Goal: Task Accomplishment & Management: Manage account settings

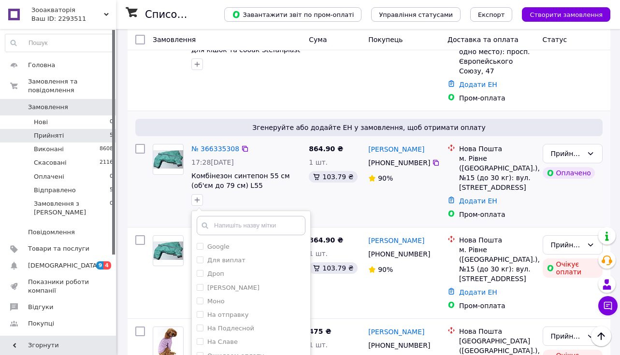
scroll to position [178, 0]
click at [201, 311] on input "На отправку" at bounding box center [200, 314] width 6 height 6
checkbox input "true"
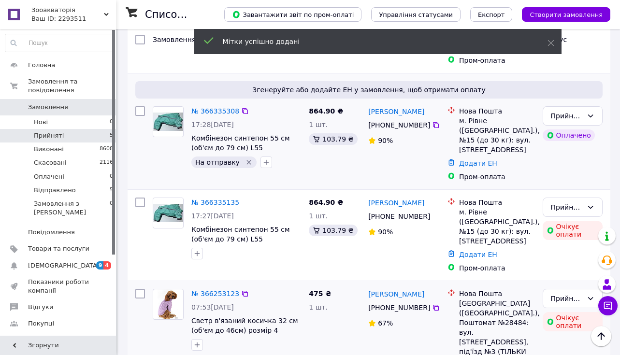
scroll to position [217, 0]
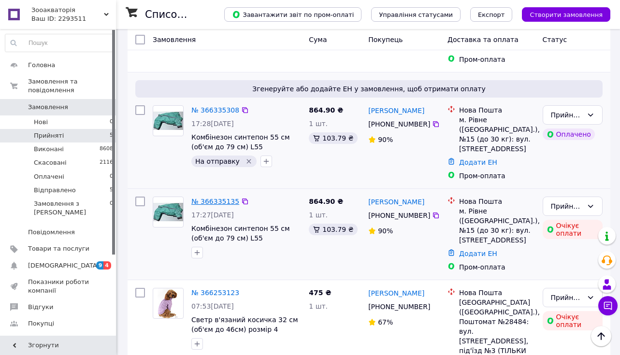
click at [211, 198] on link "№ 366335135" at bounding box center [215, 202] width 48 height 8
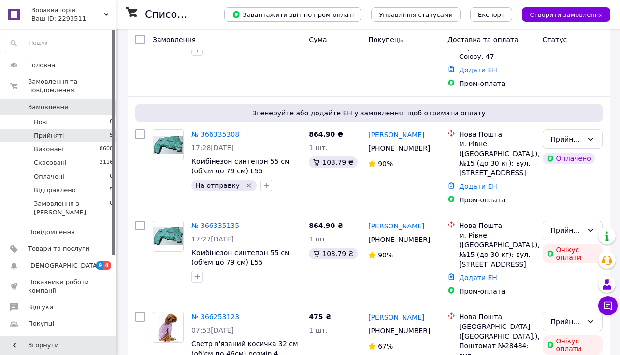
scroll to position [242, 0]
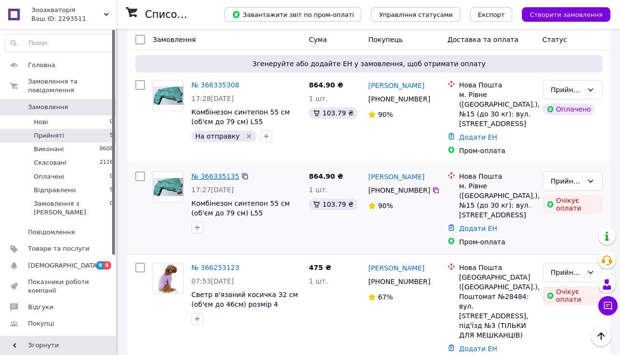
click at [217, 172] on link "№ 366335135" at bounding box center [215, 176] width 48 height 8
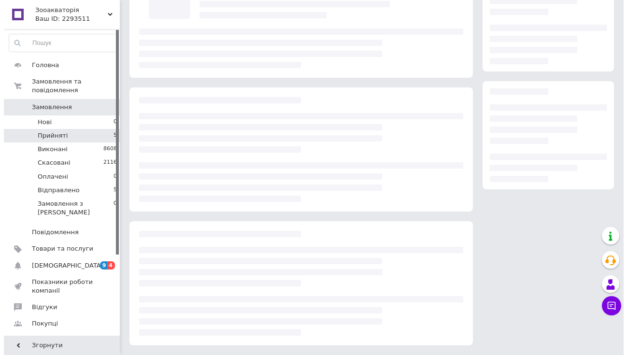
scroll to position [86, 0]
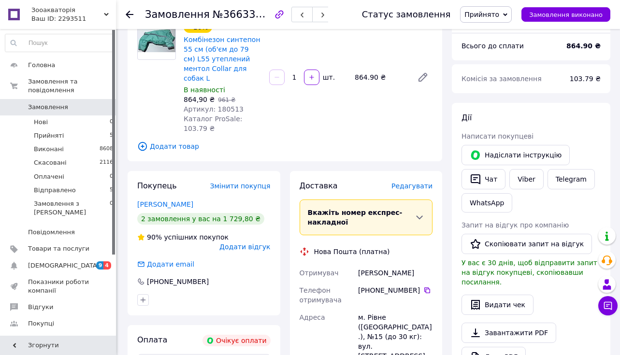
click at [488, 20] on span "Прийнято" at bounding box center [486, 14] width 52 height 16
click at [492, 46] on li "Скасовано" at bounding box center [486, 48] width 52 height 14
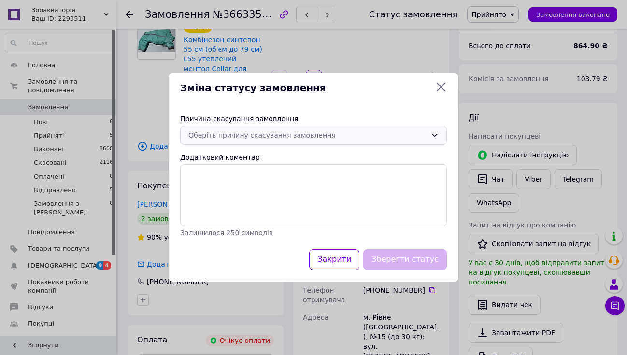
click at [220, 136] on div "Оберіть причину скасування замовлення" at bounding box center [307, 135] width 239 height 11
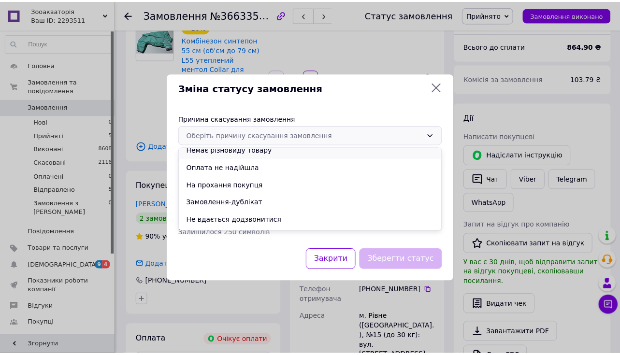
scroll to position [25, 0]
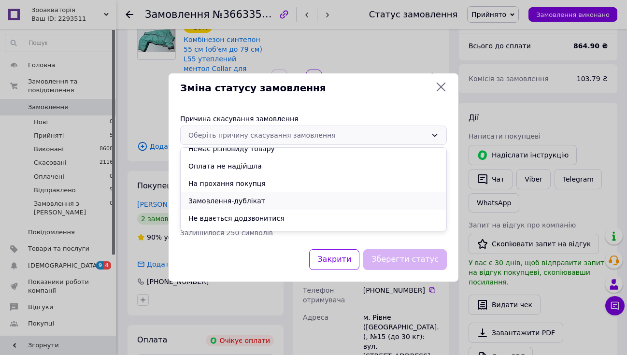
click at [217, 198] on li "Замовлення-дублікат" at bounding box center [314, 200] width 266 height 17
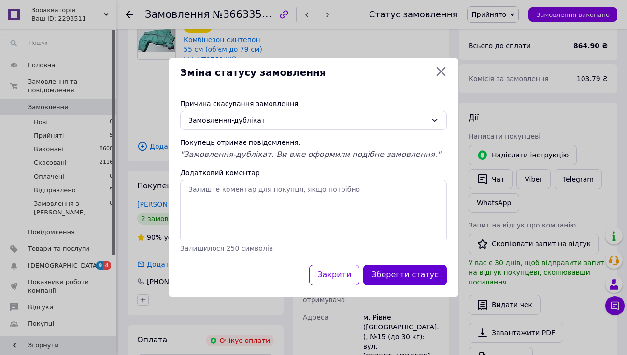
click at [423, 275] on button "Зберегти статус" at bounding box center [405, 275] width 84 height 21
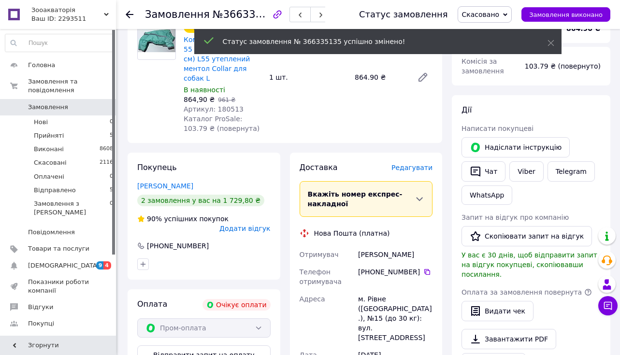
click at [129, 13] on icon at bounding box center [130, 15] width 8 height 8
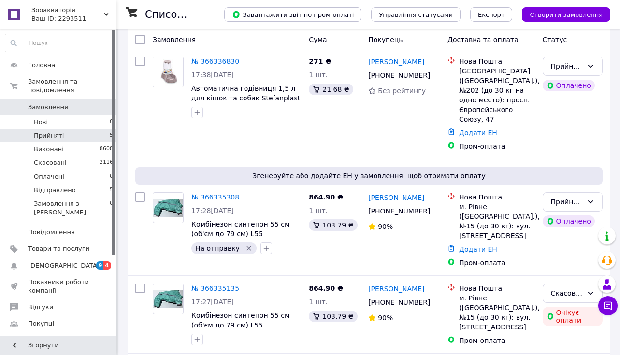
scroll to position [131, 0]
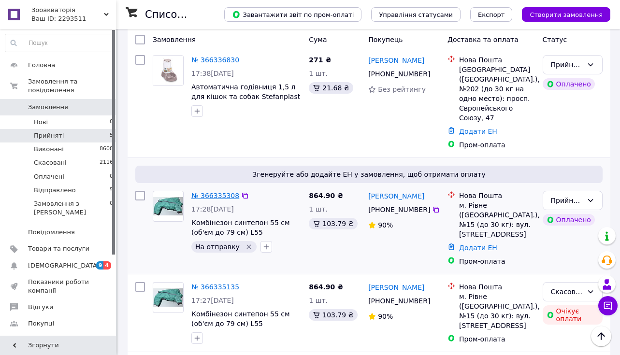
click at [216, 192] on link "№ 366335308" at bounding box center [215, 196] width 48 height 8
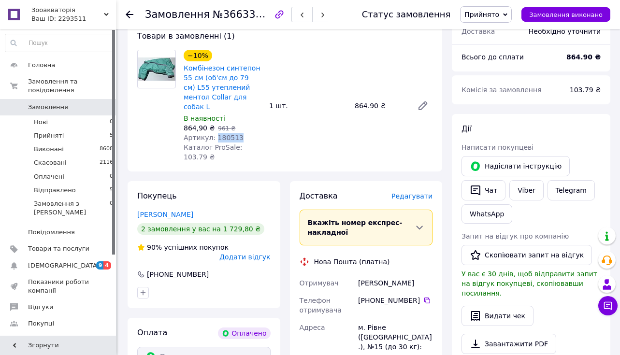
drag, startPoint x: 238, startPoint y: 127, endPoint x: 214, endPoint y: 127, distance: 23.7
click at [214, 133] on div "Артикул: 180513" at bounding box center [223, 138] width 78 height 10
copy span "180513"
click at [128, 16] on use at bounding box center [130, 15] width 8 height 8
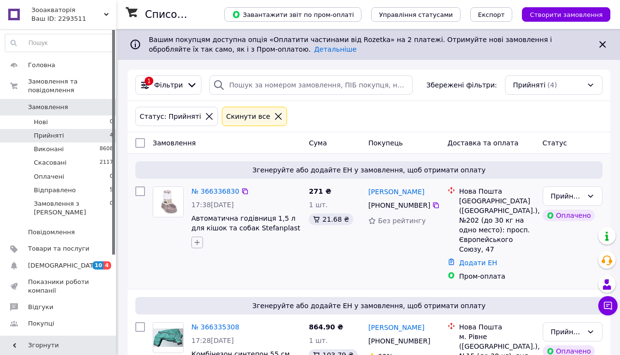
click at [196, 243] on icon "button" at bounding box center [197, 243] width 8 height 8
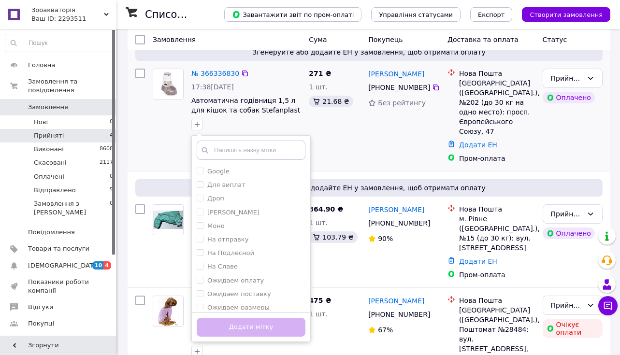
scroll to position [125, 0]
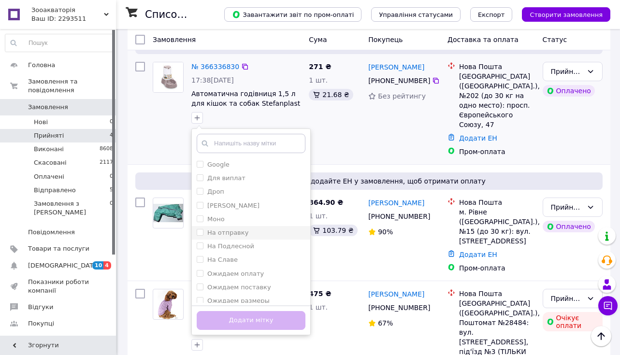
click at [199, 233] on input "На отправку" at bounding box center [200, 232] width 6 height 6
checkbox input "true"
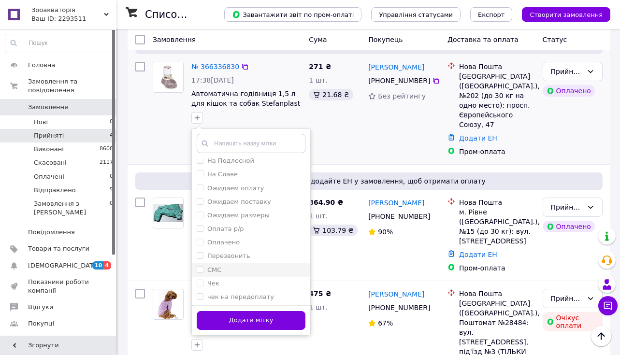
scroll to position [85, 0]
click at [244, 321] on button "Додати мітку" at bounding box center [251, 320] width 109 height 19
